Goal: Navigation & Orientation: Go to known website

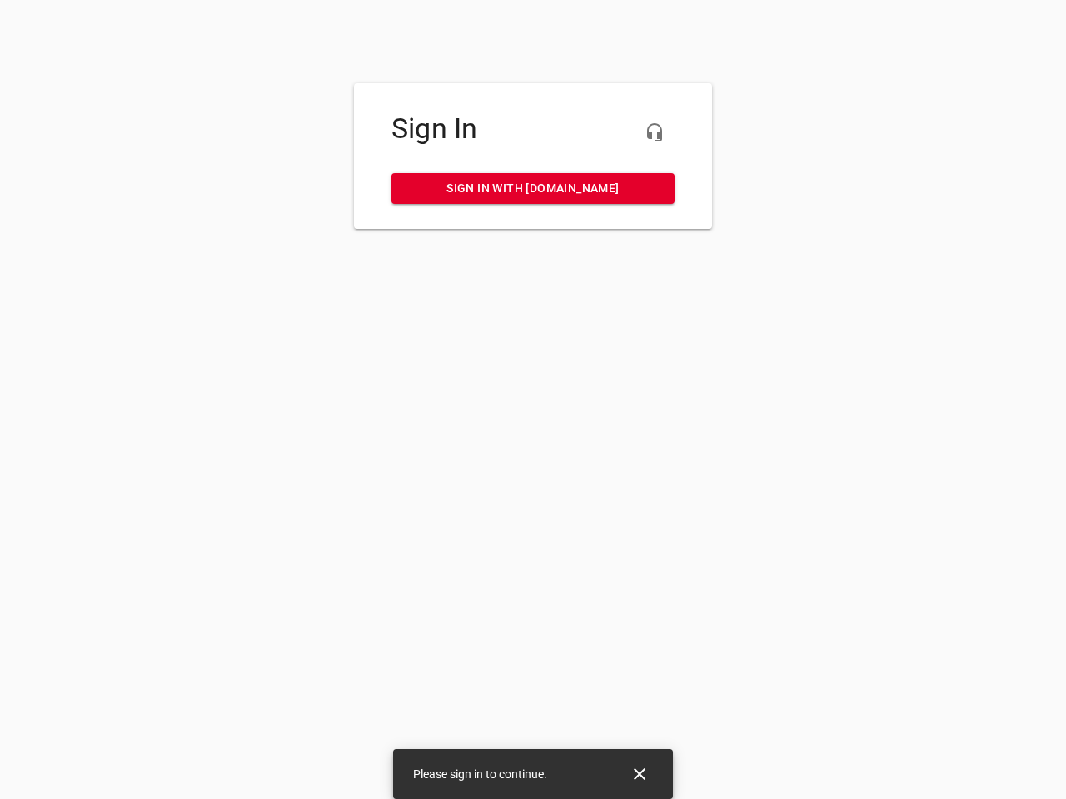
click at [654, 132] on icon "button" at bounding box center [654, 132] width 20 height 20
click at [639, 774] on icon "Close" at bounding box center [639, 774] width 12 height 12
